Goal: Find specific page/section

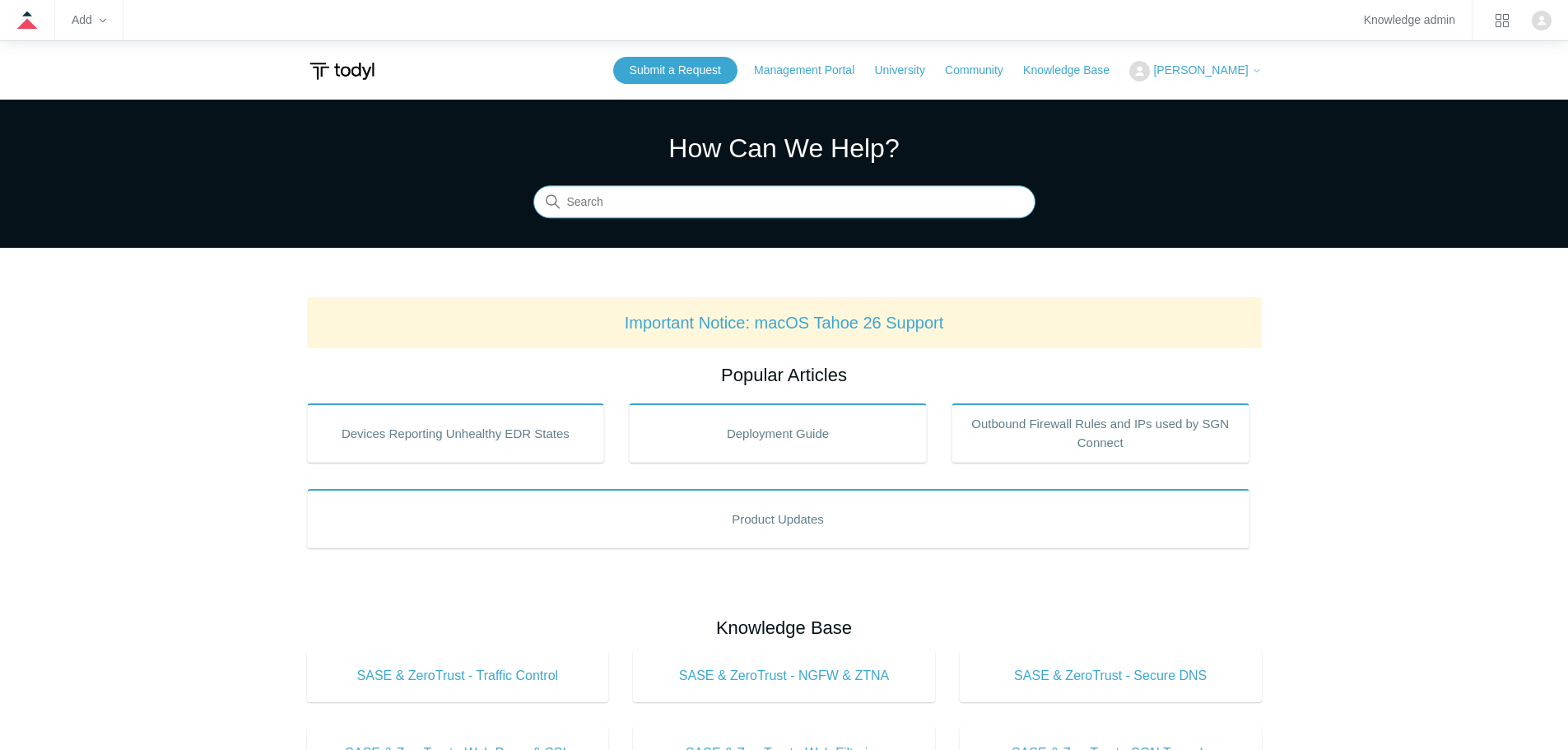
click at [571, 204] on input "Search" at bounding box center [784, 203] width 502 height 33
paste input "27483"
type input "27483"
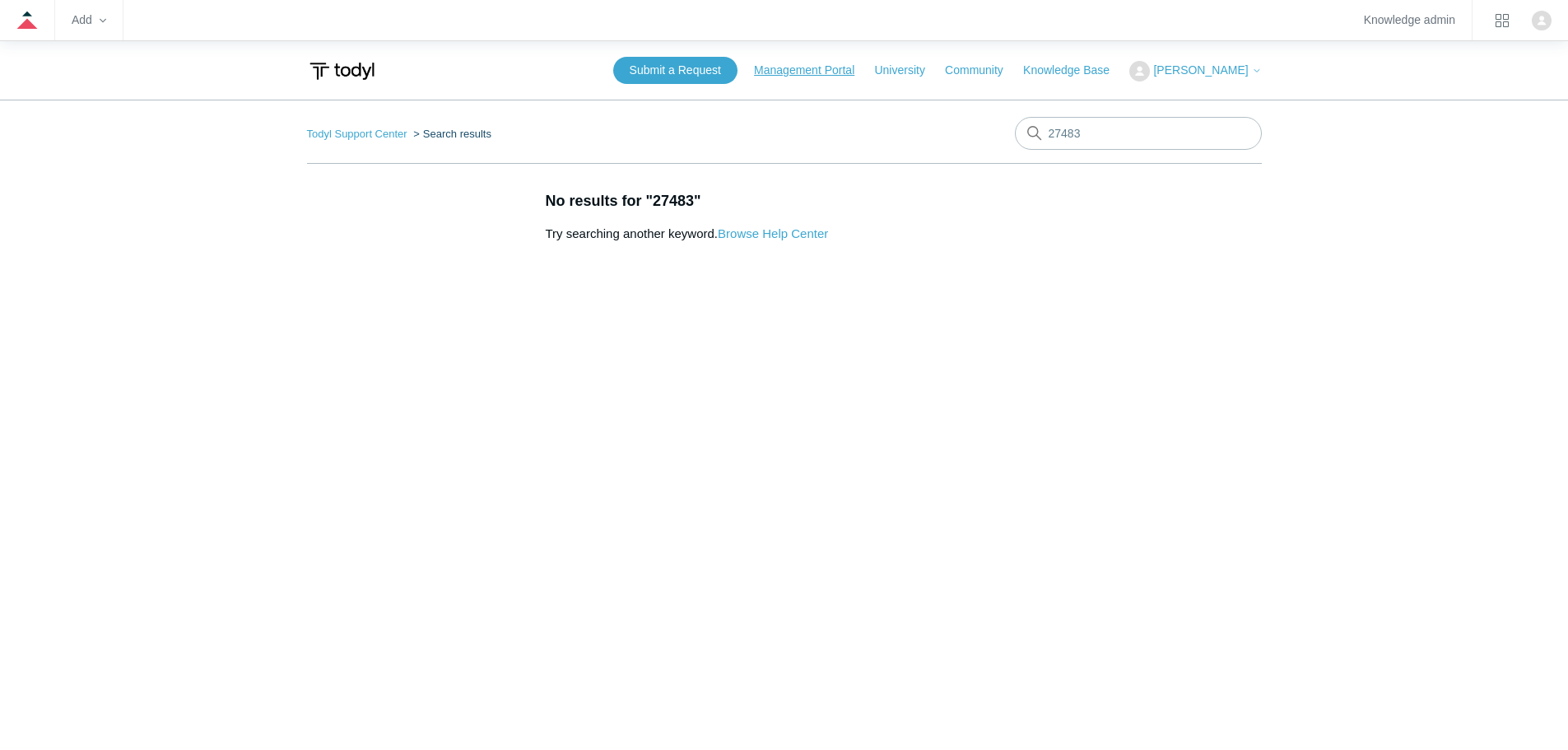
click at [806, 66] on link "Management Portal" at bounding box center [812, 70] width 117 height 17
